Goal: Information Seeking & Learning: Learn about a topic

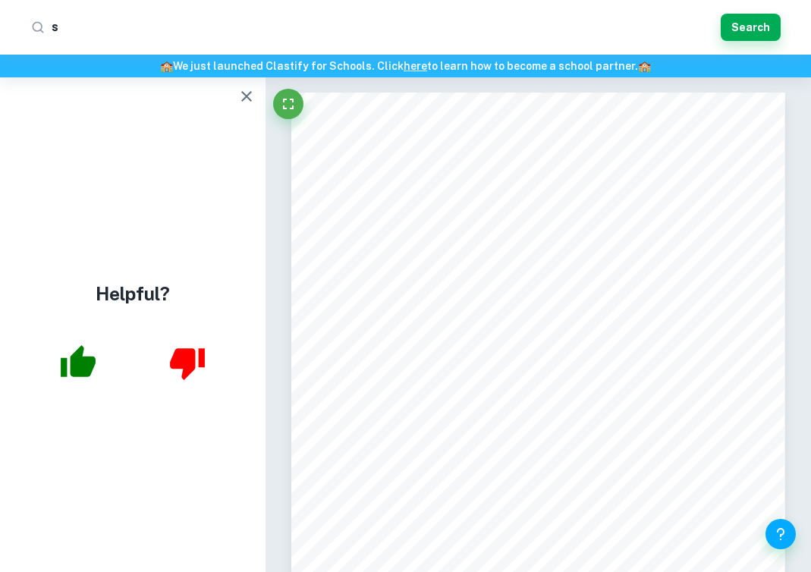
scroll to position [18625, 0]
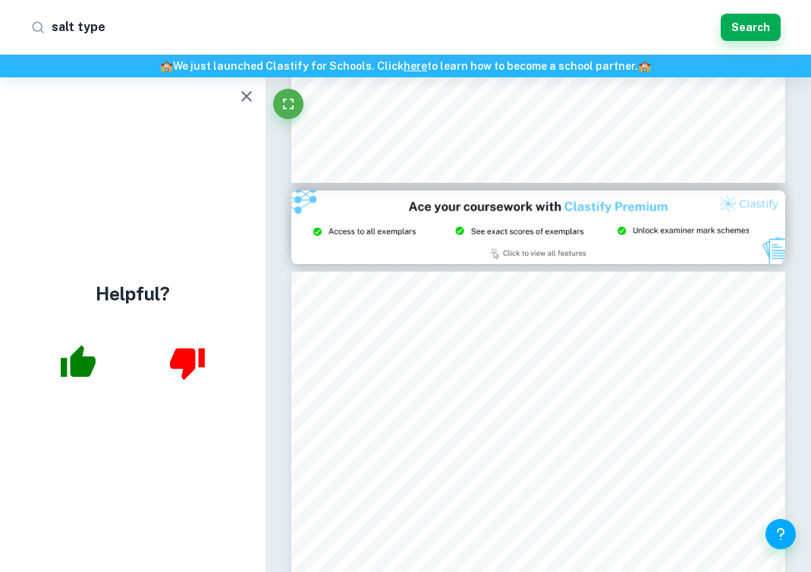
type input "salt types"
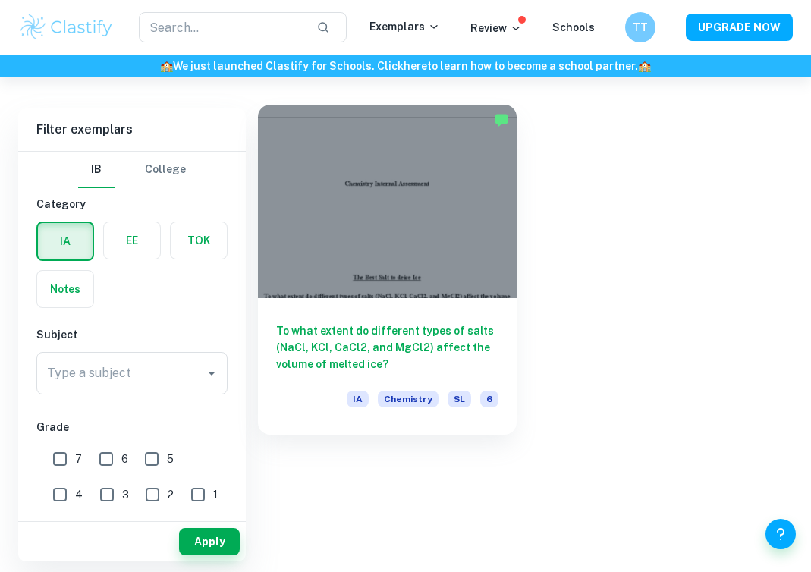
scroll to position [61, 0]
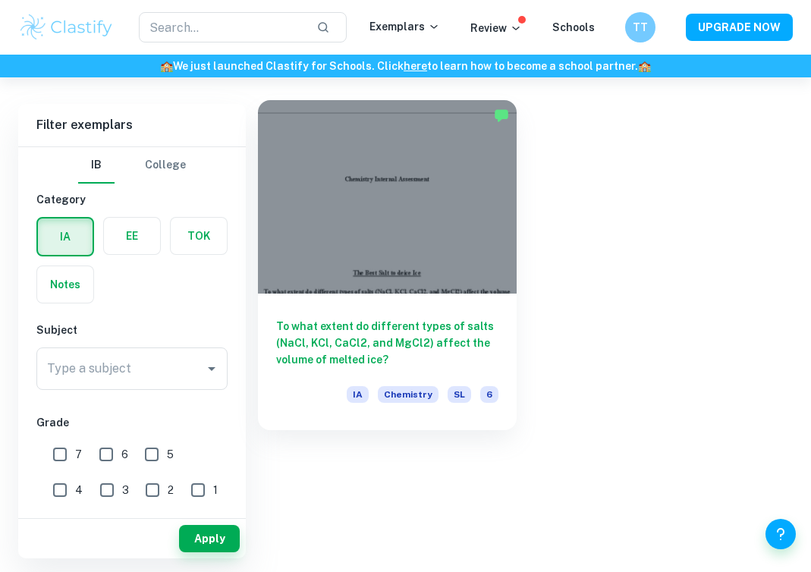
click at [402, 349] on h6 "To what extent do different types of salts (NaCl, KCl, CaCl2, and MgCl2) affect…" at bounding box center [387, 343] width 222 height 50
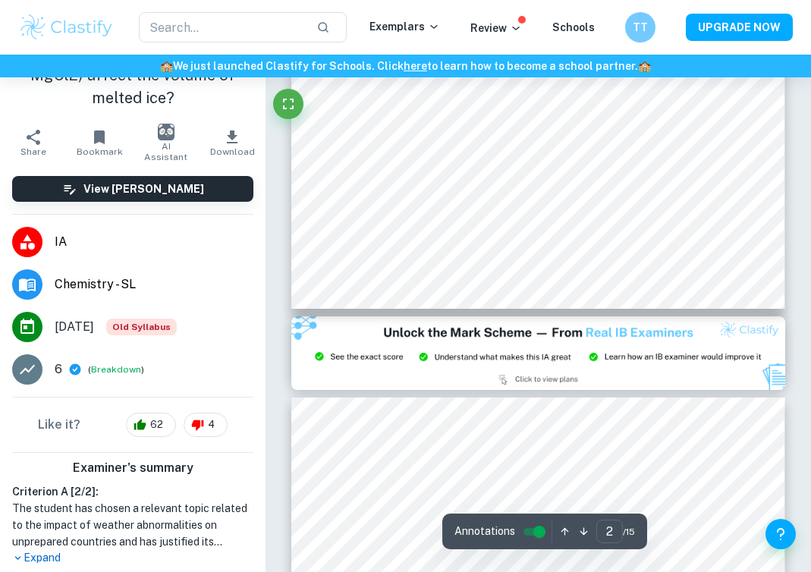
scroll to position [1287, 0]
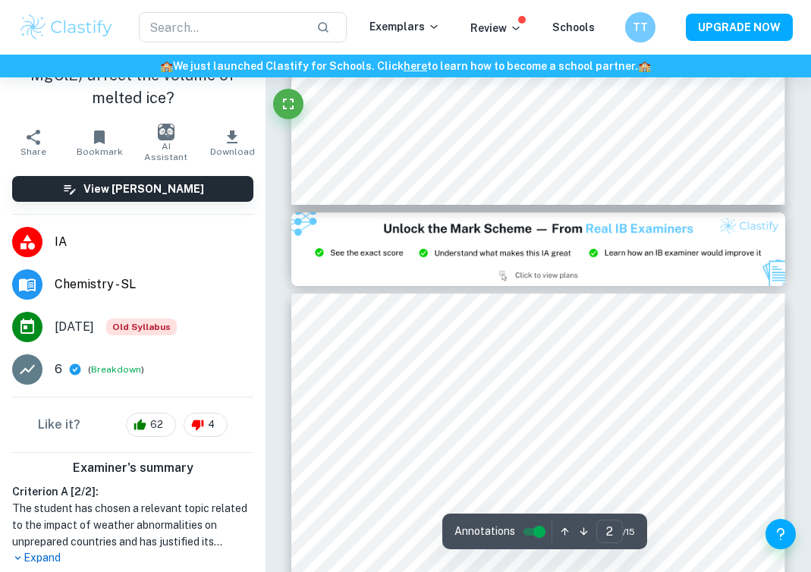
type input "3"
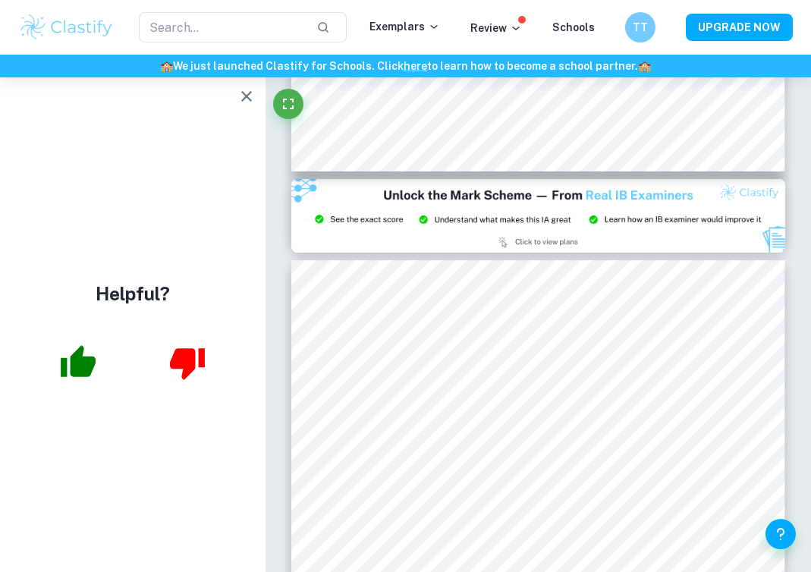
scroll to position [0, 0]
click at [257, 31] on input "text" at bounding box center [221, 27] width 165 height 30
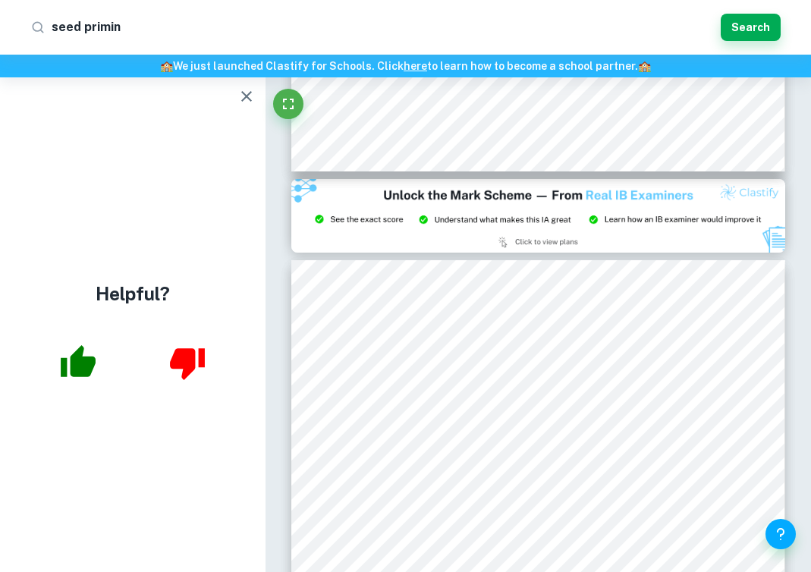
type input "seed priming"
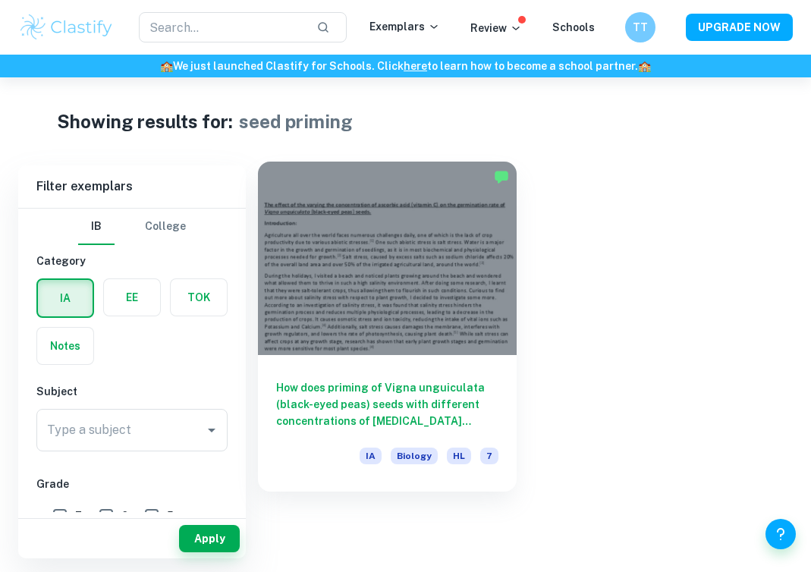
click at [407, 293] on div at bounding box center [387, 259] width 259 height 194
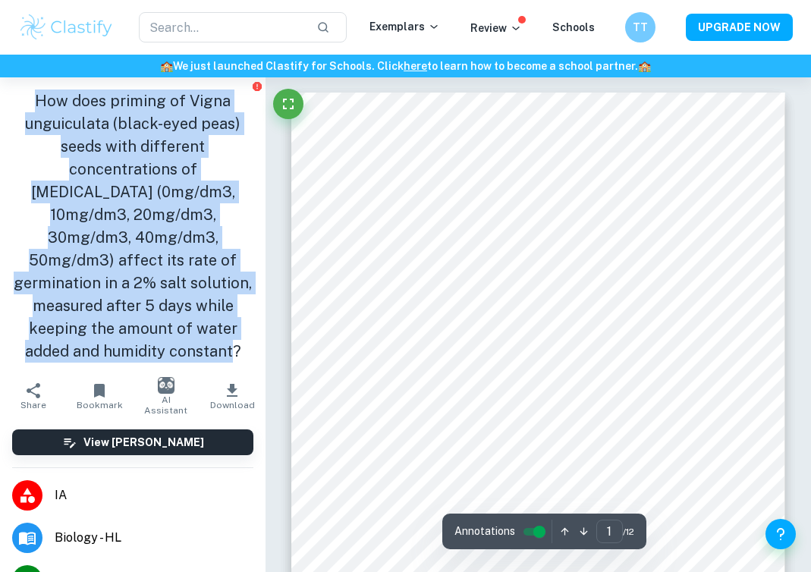
drag, startPoint x: 205, startPoint y: 351, endPoint x: 37, endPoint y: 106, distance: 297.7
click at [37, 106] on h1 "How does priming of Vigna unguiculata (black-eyed peas) seeds with different co…" at bounding box center [132, 226] width 241 height 273
click at [213, 198] on h1 "How does priming of Vigna unguiculata (black-eyed peas) seeds with different co…" at bounding box center [132, 226] width 241 height 273
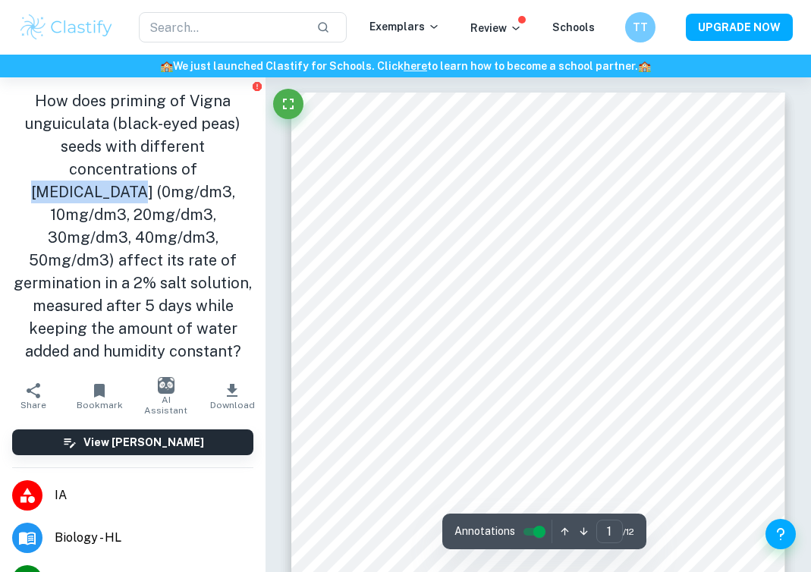
drag, startPoint x: 145, startPoint y: 175, endPoint x: 249, endPoint y: 172, distance: 104.0
click at [249, 172] on div "How does priming of Vigna unguiculata (black-eyed peas) seeds with different co…" at bounding box center [133, 226] width 266 height 298
copy h1 "[MEDICAL_DATA]"
click at [126, 224] on h1 "How does priming of Vigna unguiculata (black-eyed peas) seeds with different co…" at bounding box center [132, 226] width 241 height 273
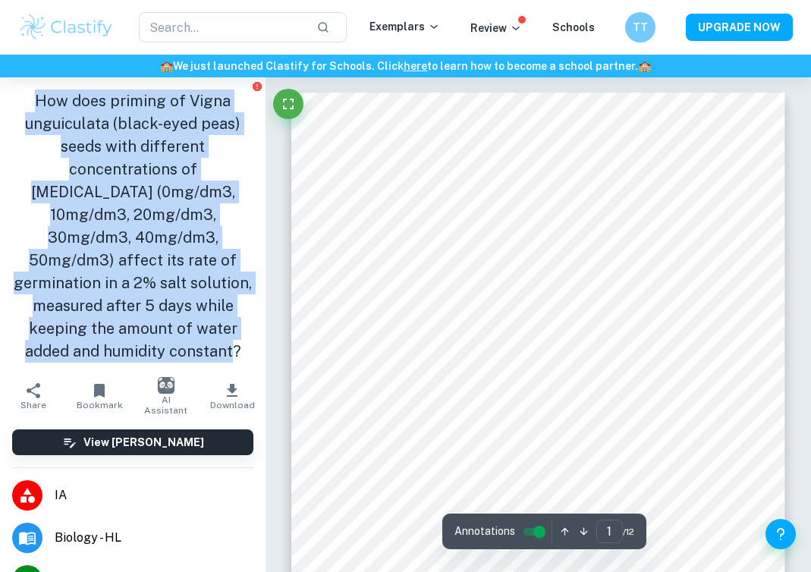
drag, startPoint x: 170, startPoint y: 346, endPoint x: 33, endPoint y: 99, distance: 282.7
click at [33, 99] on h1 "How does priming of Vigna unguiculata (black-eyed peas) seeds with different co…" at bounding box center [132, 226] width 241 height 273
copy h1 "How does priming of Vigna unguiculata (black-eyed peas) seeds with different co…"
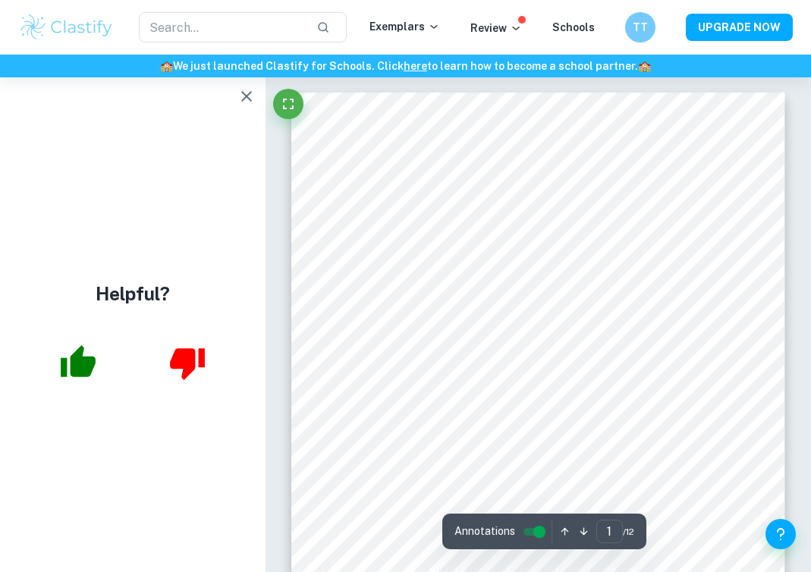
click at [242, 86] on button "button" at bounding box center [247, 96] width 30 height 30
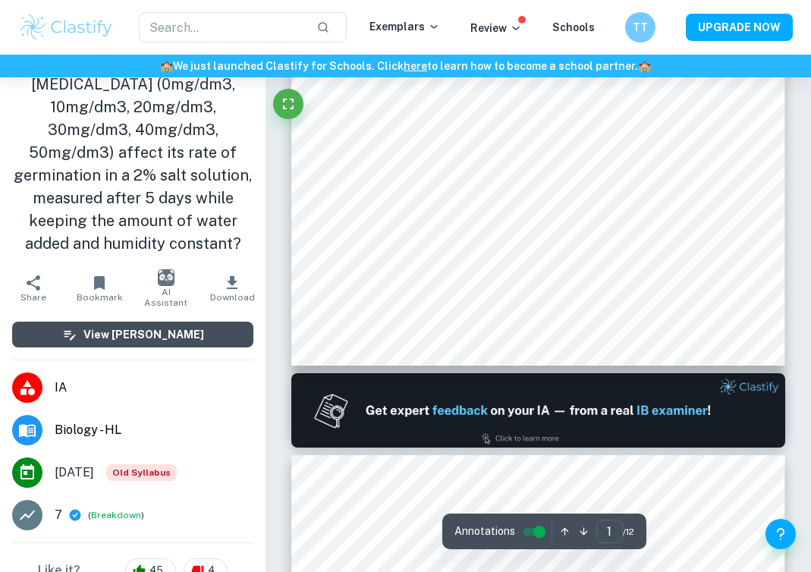
scroll to position [96, 0]
